Goal: Task Accomplishment & Management: Manage account settings

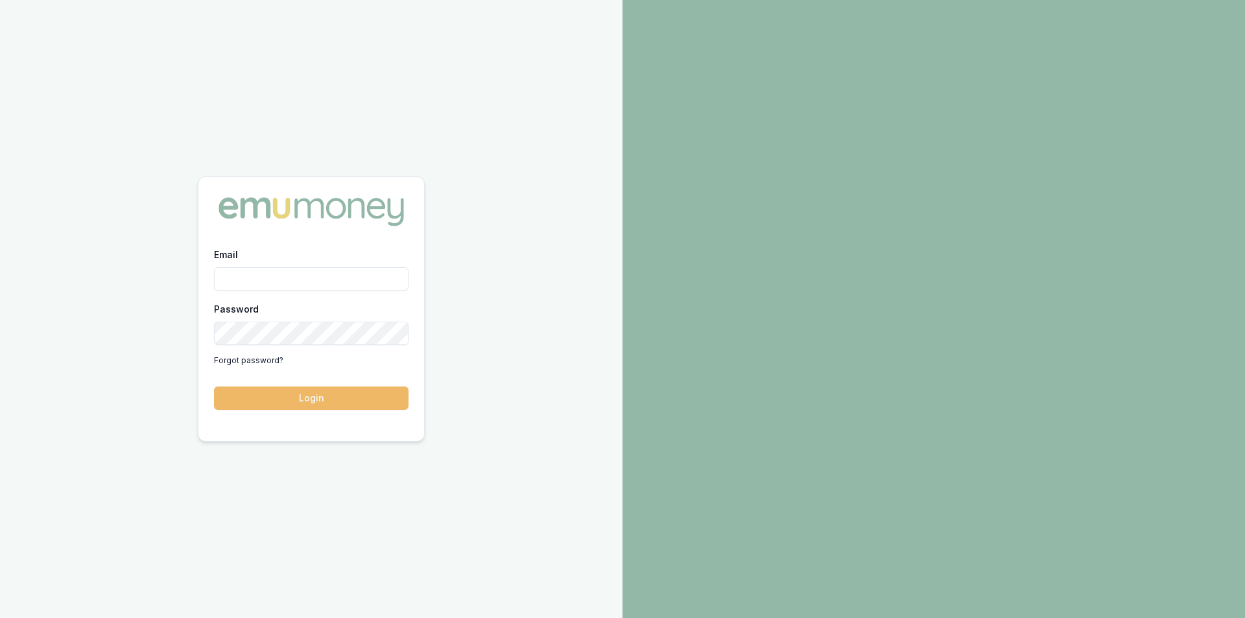
type input "steven.nguyen@emumoney.com.au"
click at [352, 402] on button "Login" at bounding box center [311, 397] width 194 height 23
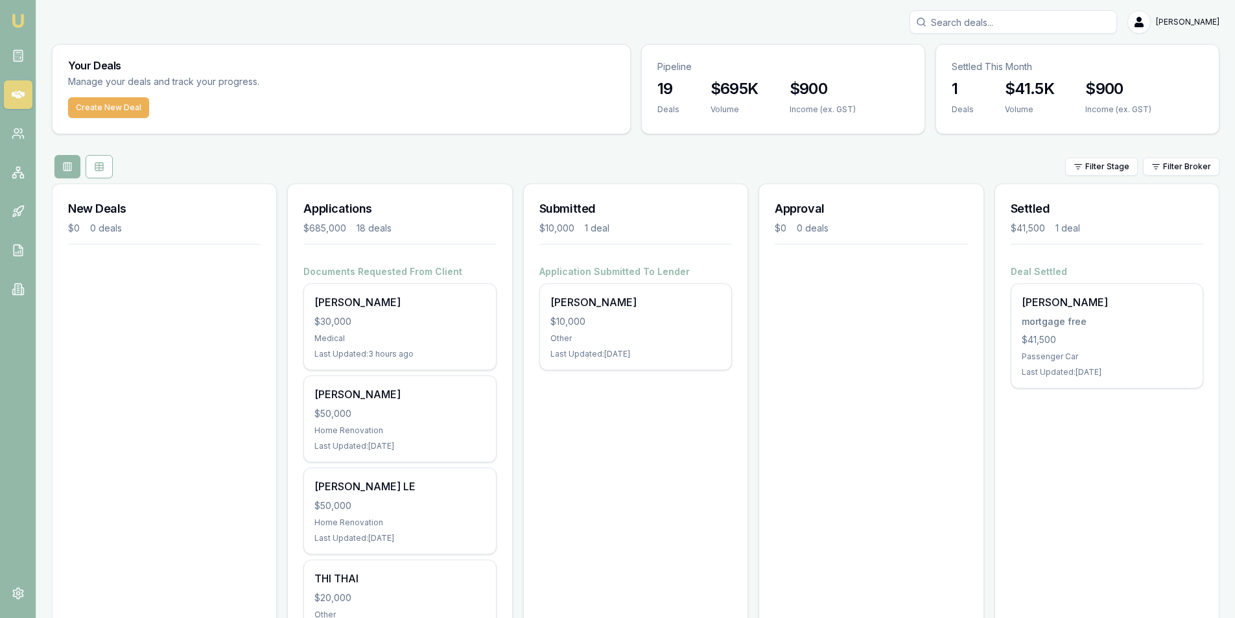
click at [965, 29] on input "Search deals" at bounding box center [1013, 21] width 207 height 23
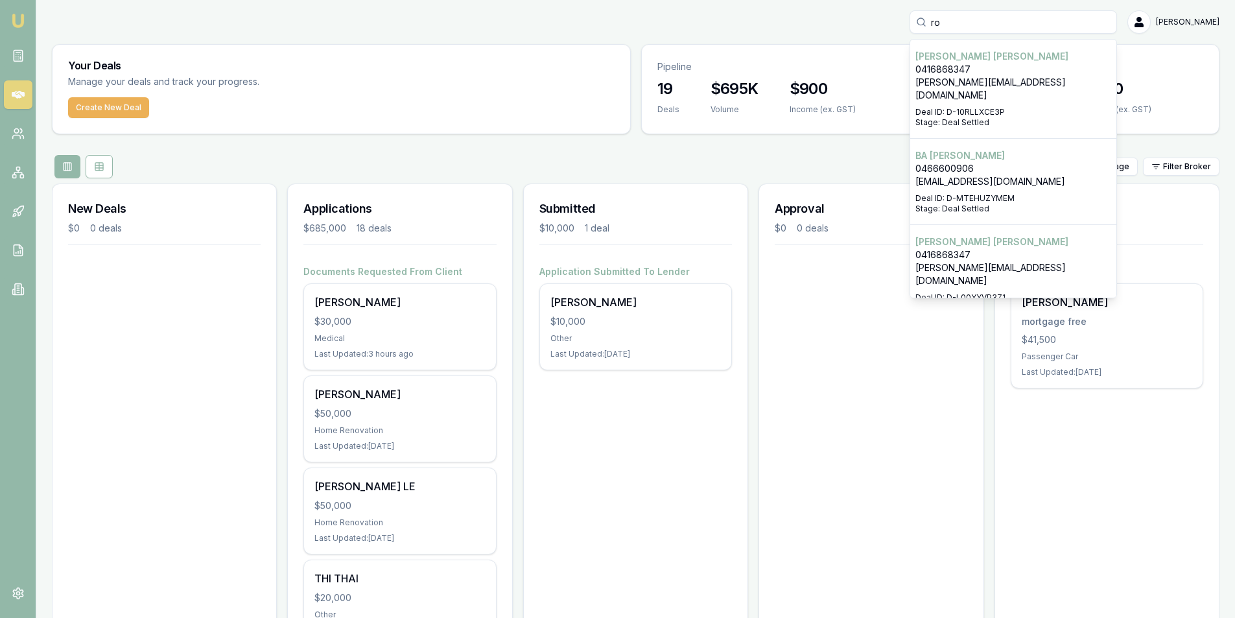
type input "ro"
click at [1005, 77] on p "[PERSON_NAME][EMAIL_ADDRESS][DOMAIN_NAME]" at bounding box center [1013, 89] width 196 height 26
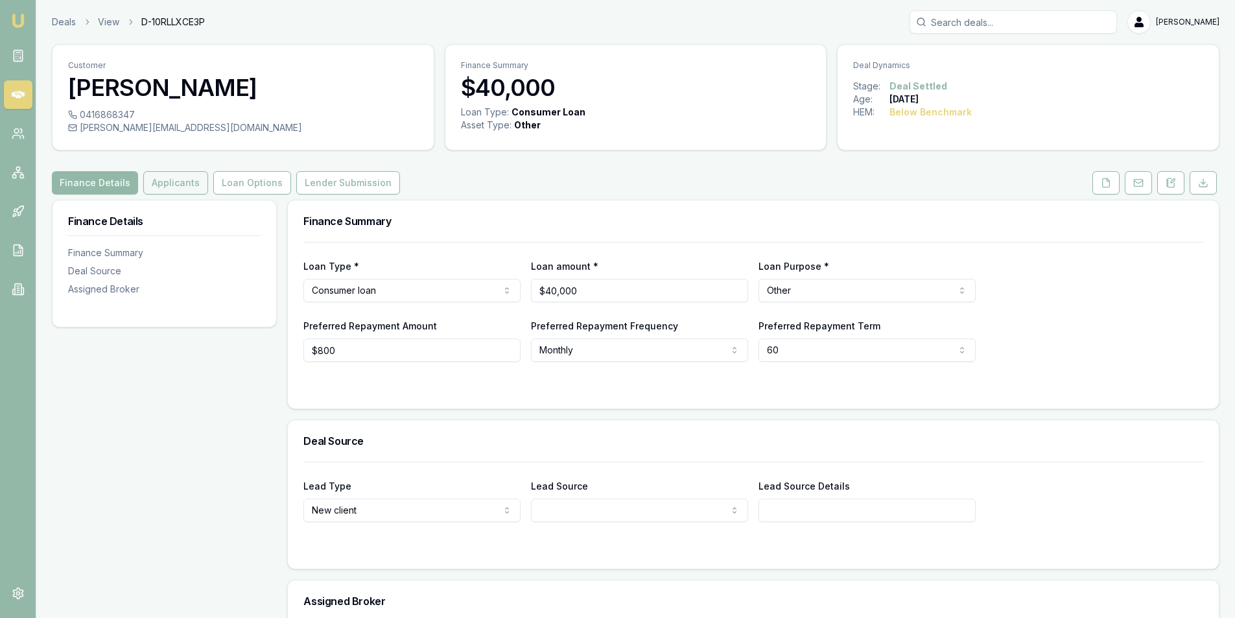
click at [170, 183] on button "Applicants" at bounding box center [175, 182] width 65 height 23
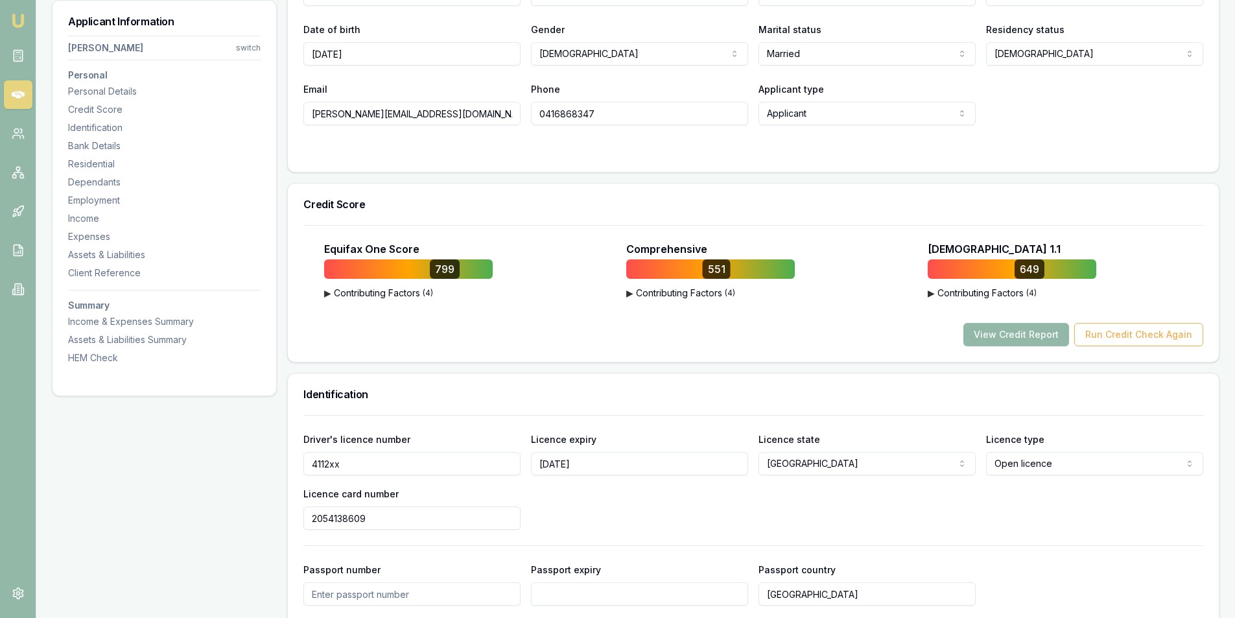
scroll to position [389, 0]
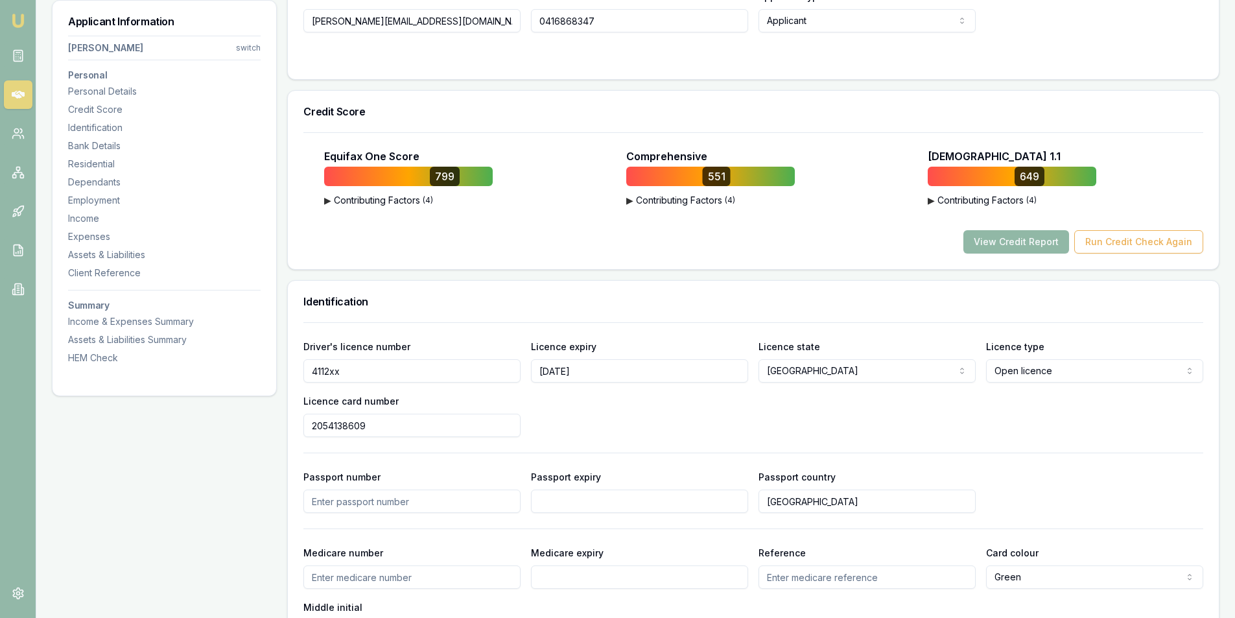
click at [1021, 243] on button "View Credit Report" at bounding box center [1016, 241] width 106 height 23
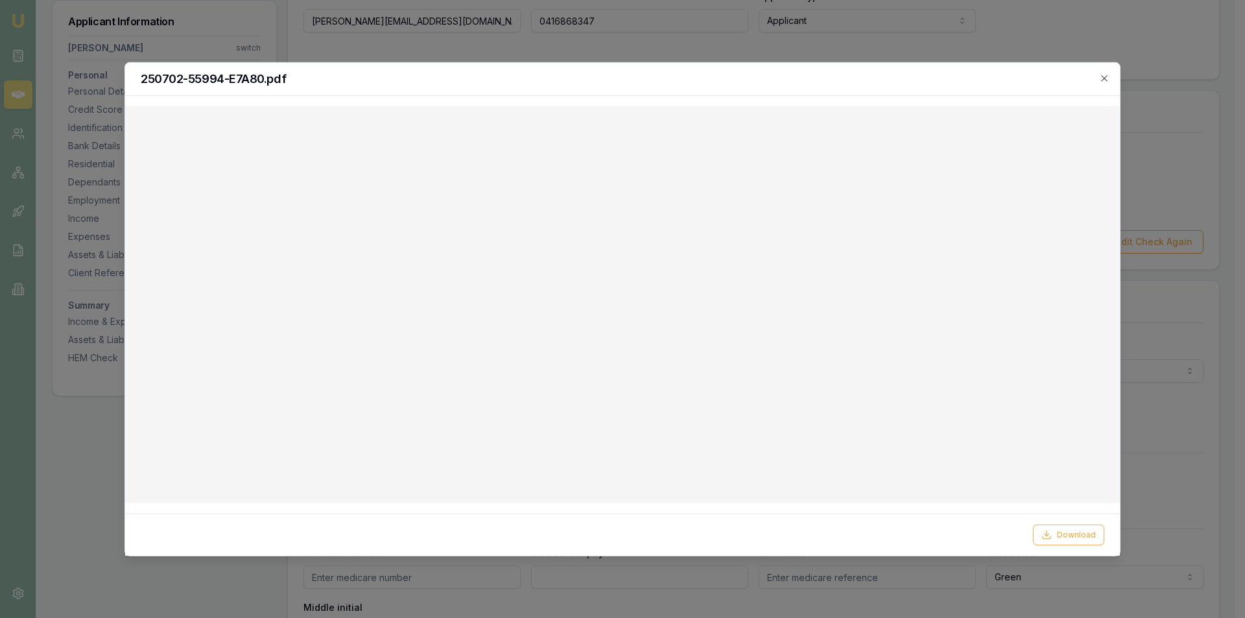
drag, startPoint x: 1101, startPoint y: 84, endPoint x: 942, endPoint y: 126, distance: 164.8
click at [1101, 84] on h2 "250702-55994-E7A80.pdf" at bounding box center [622, 79] width 963 height 12
click at [1101, 79] on icon "button" at bounding box center [1104, 78] width 10 height 10
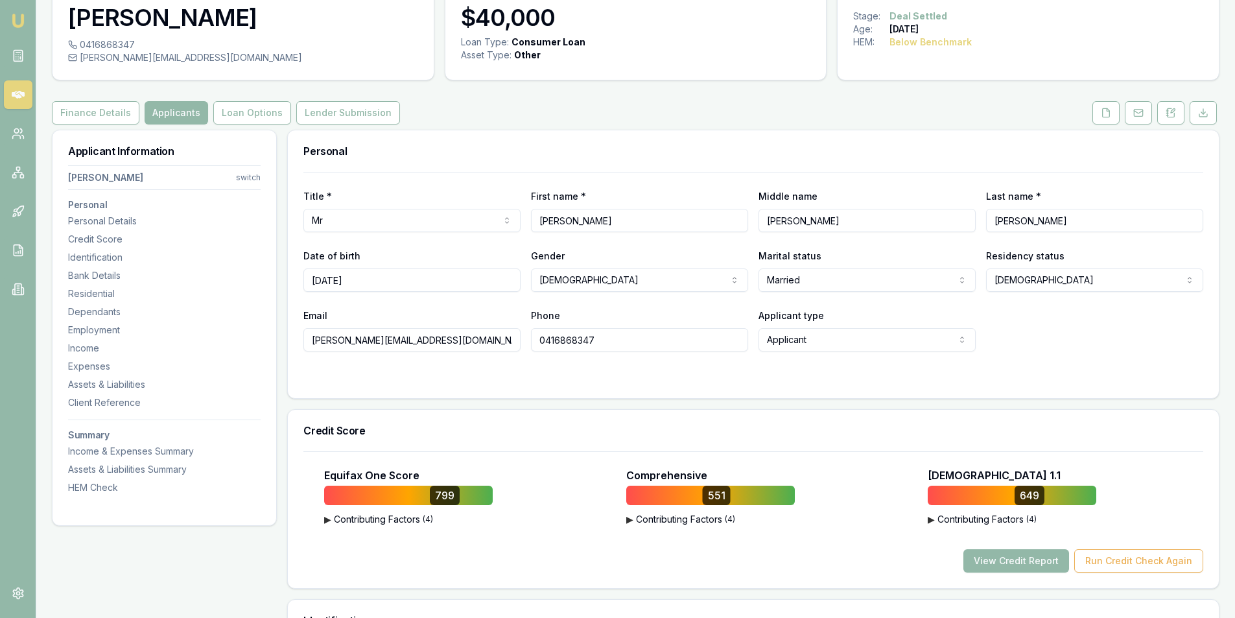
scroll to position [0, 0]
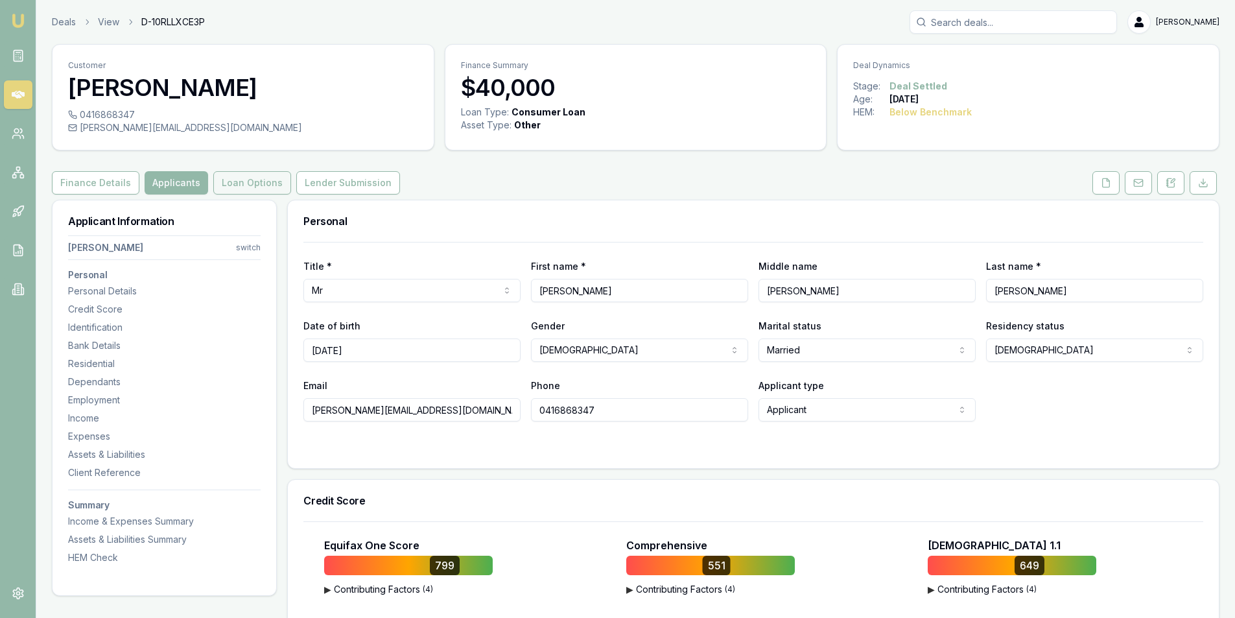
click at [231, 184] on button "Loan Options" at bounding box center [252, 182] width 78 height 23
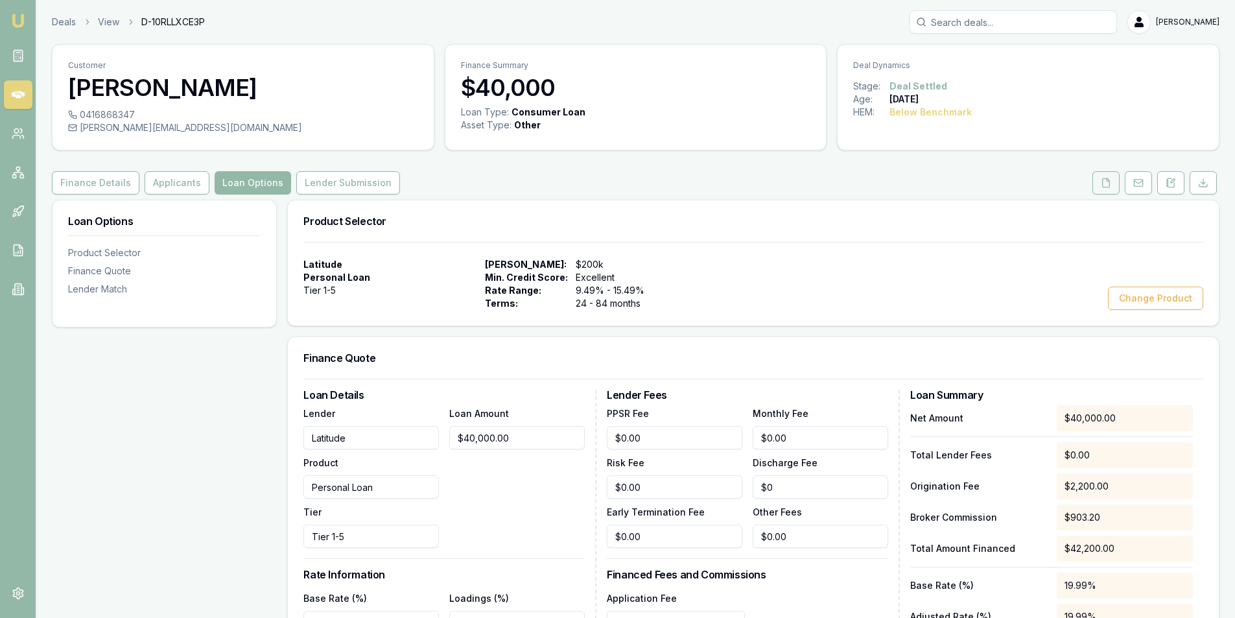
click at [1108, 187] on icon at bounding box center [1106, 182] width 7 height 8
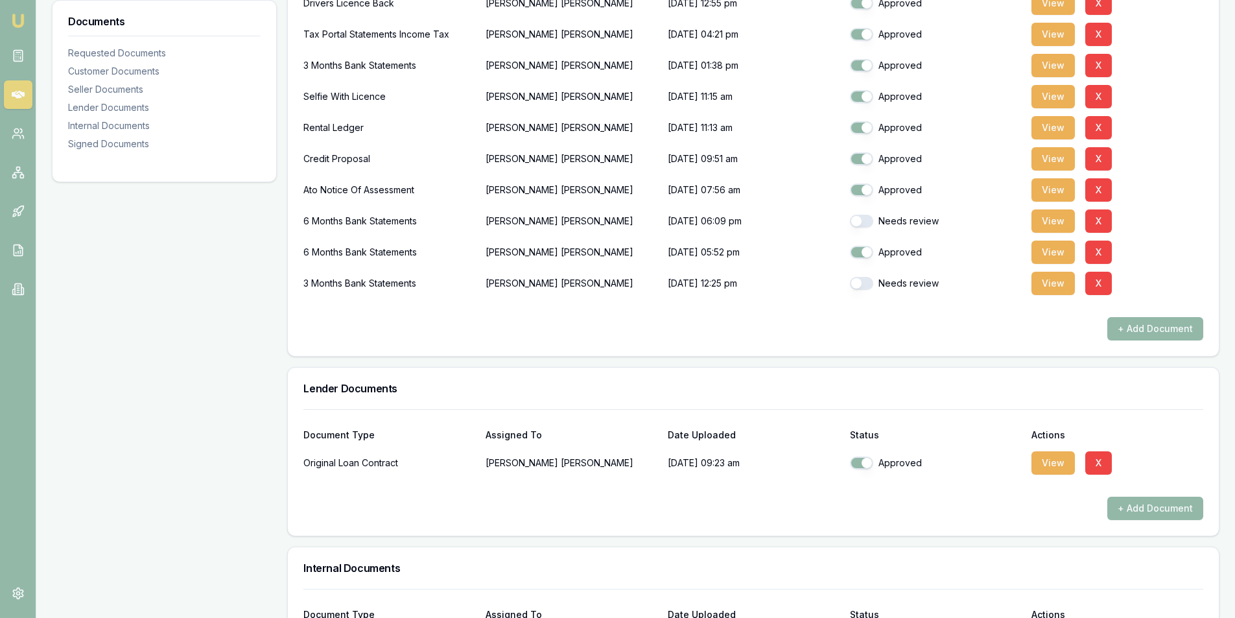
scroll to position [454, 0]
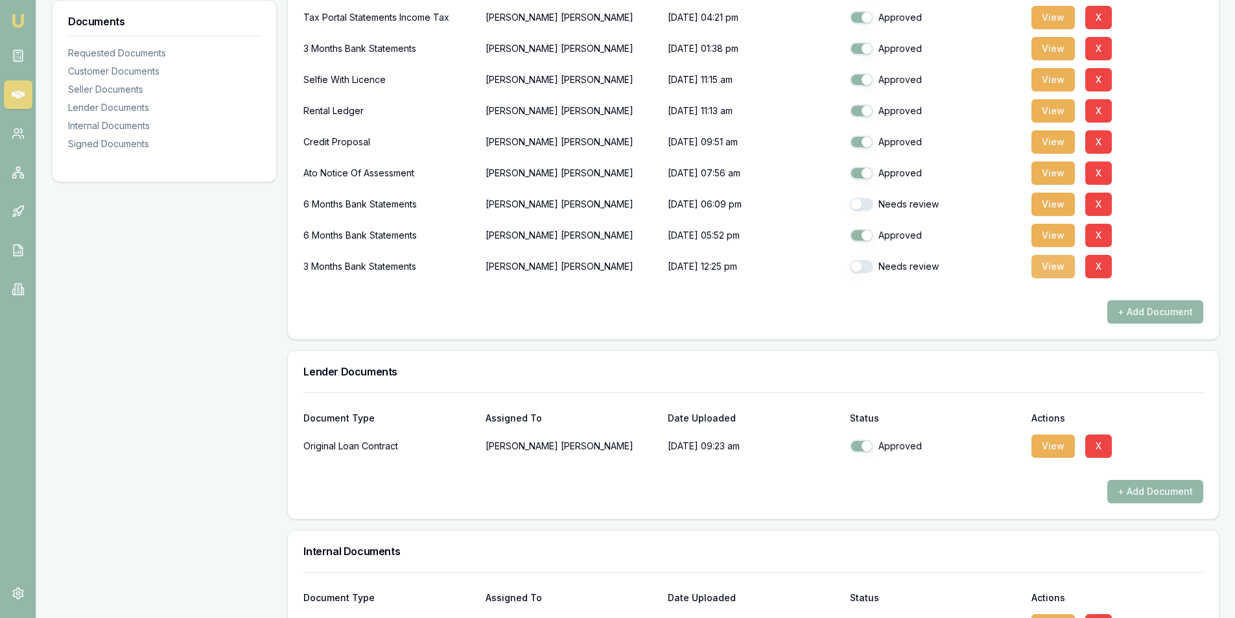
click at [1040, 268] on button "View" at bounding box center [1052, 266] width 43 height 23
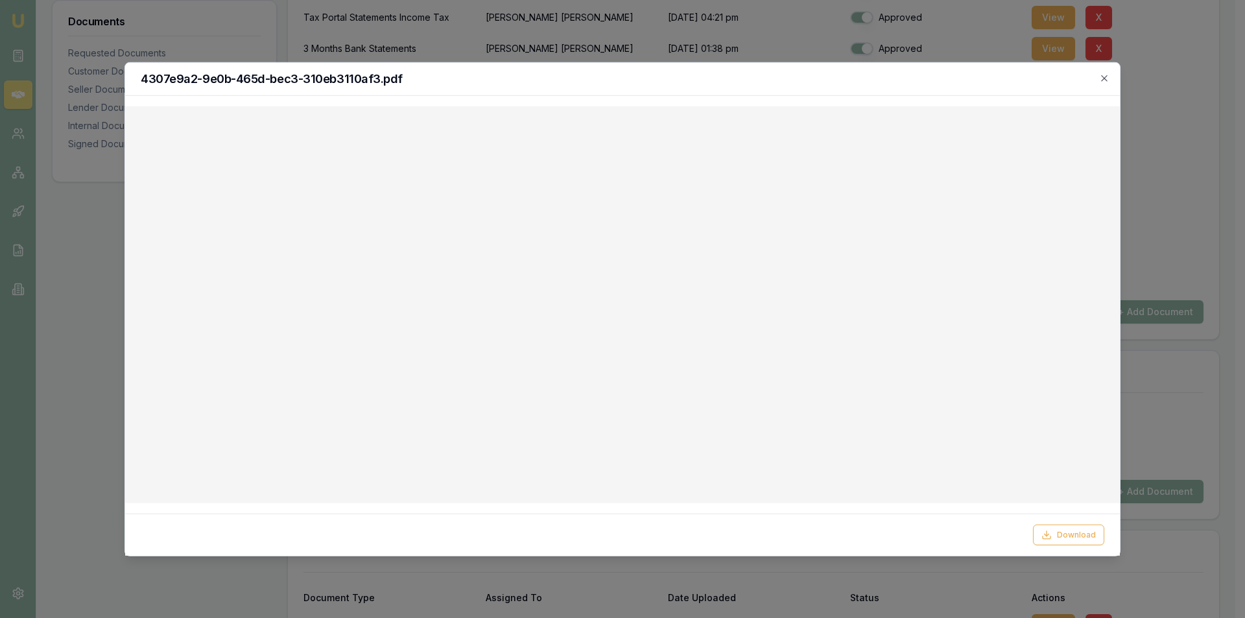
click at [1184, 100] on div at bounding box center [622, 309] width 1245 height 618
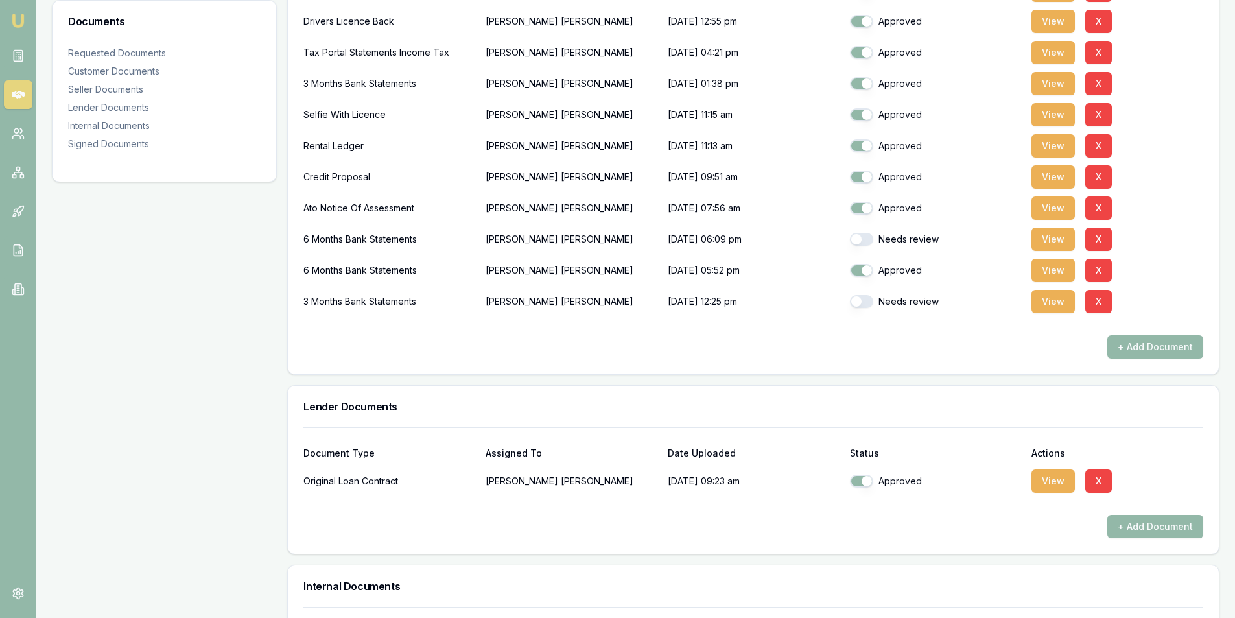
scroll to position [389, 0]
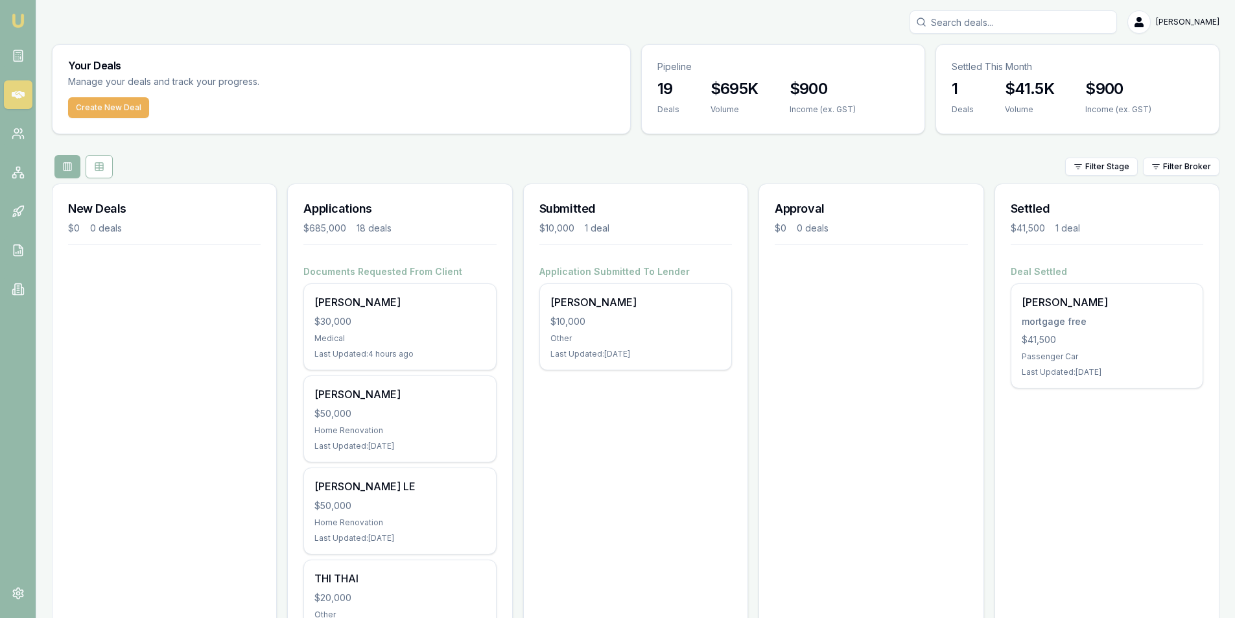
click at [979, 23] on input "Search deals" at bounding box center [1013, 21] width 207 height 23
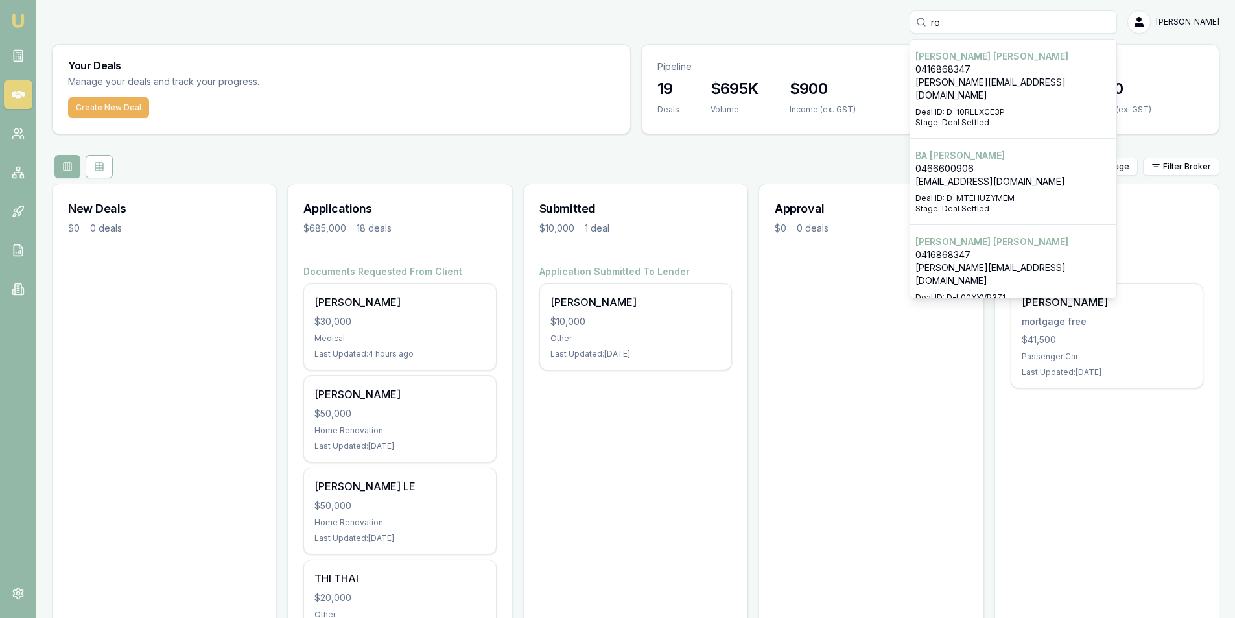
type input "ro"
click at [967, 84] on p "[PERSON_NAME][EMAIL_ADDRESS][DOMAIN_NAME]" at bounding box center [1013, 89] width 196 height 26
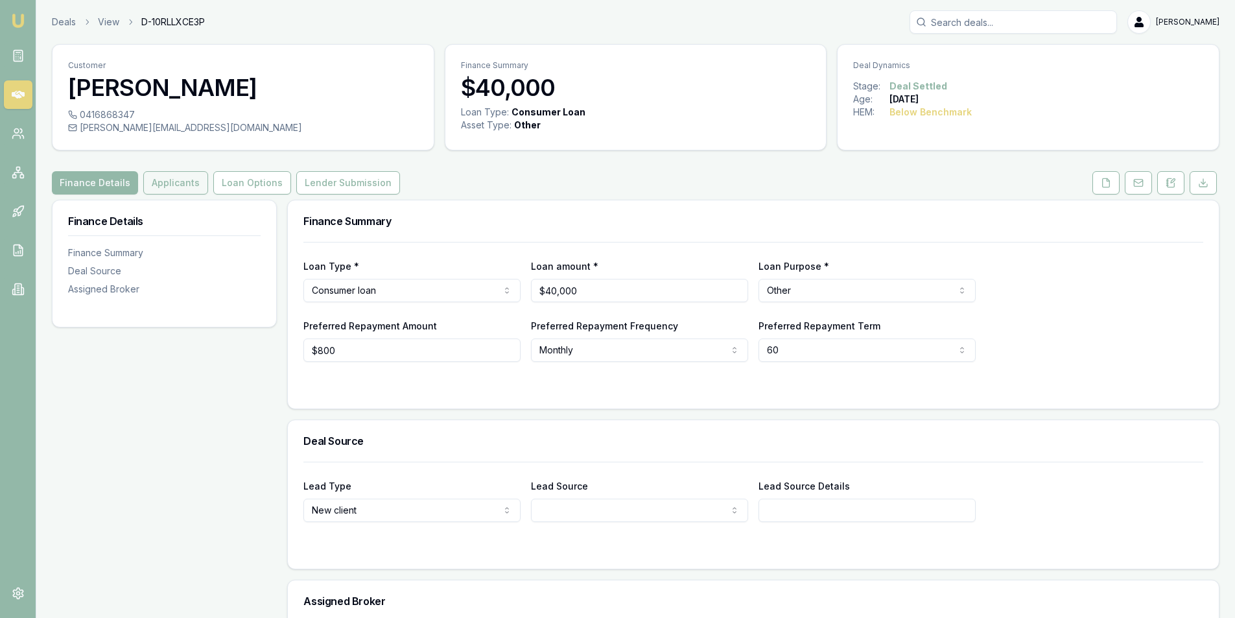
click at [169, 190] on button "Applicants" at bounding box center [175, 182] width 65 height 23
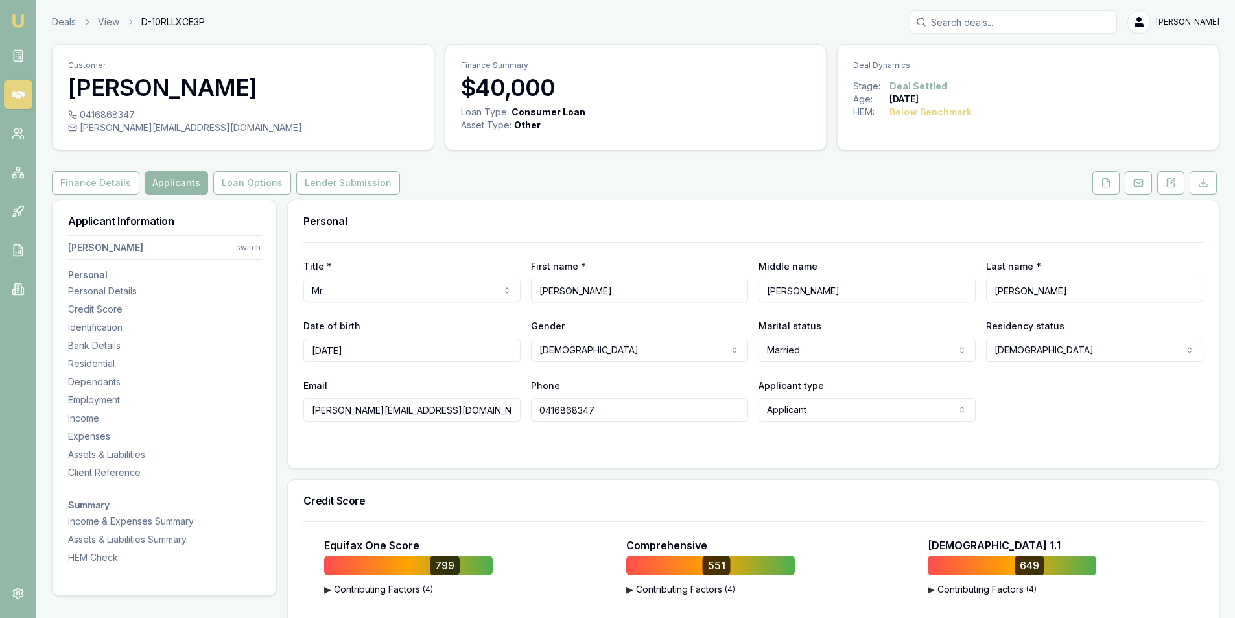
scroll to position [135, 0]
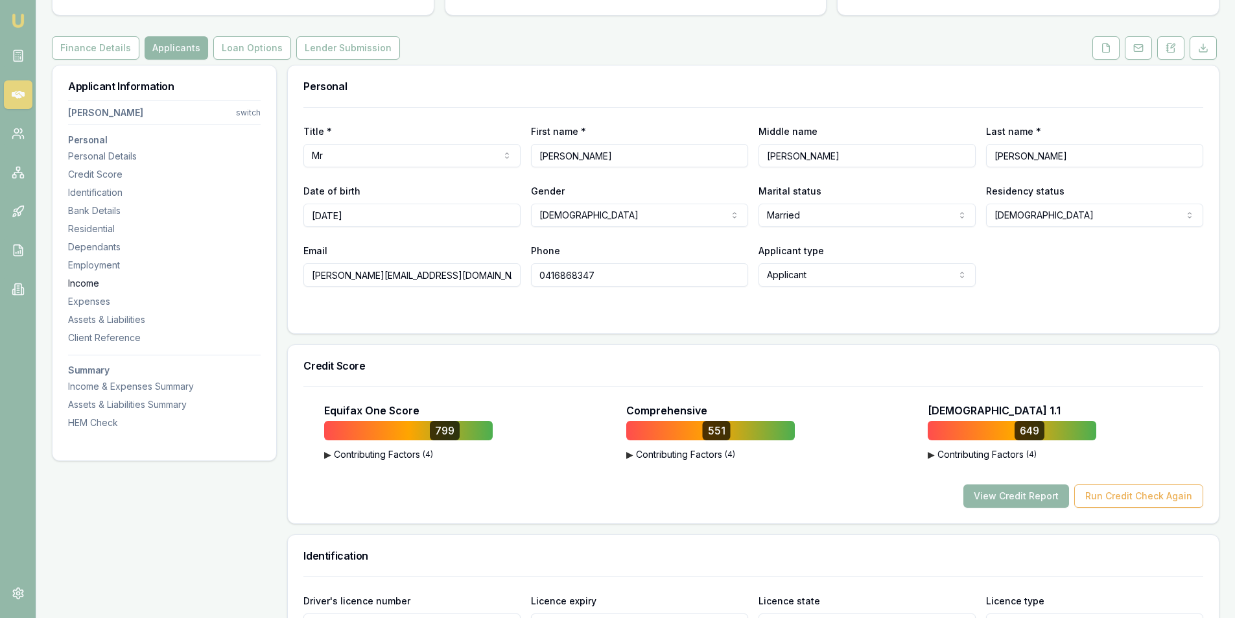
drag, startPoint x: 434, startPoint y: 279, endPoint x: 248, endPoint y: 279, distance: 186.7
